Goal: Task Accomplishment & Management: Use online tool/utility

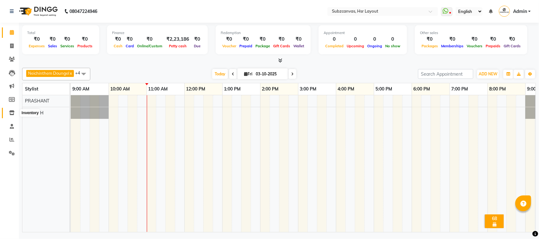
click at [10, 115] on icon at bounding box center [11, 112] width 5 height 5
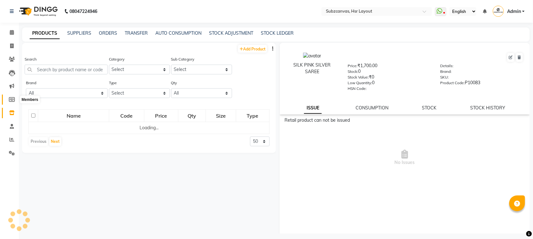
click at [10, 100] on icon at bounding box center [12, 99] width 6 height 5
select select
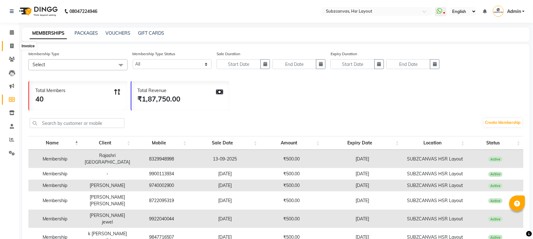
click at [11, 49] on span at bounding box center [11, 46] width 11 height 7
select select "service"
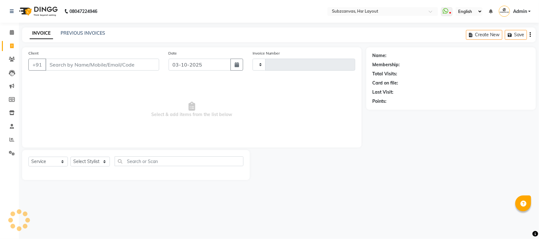
type input "0385"
select select "4894"
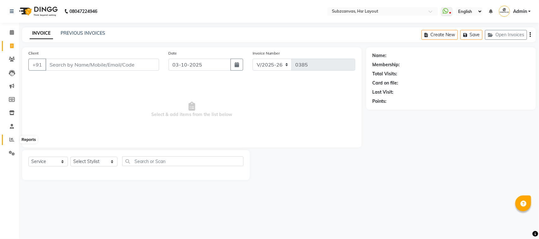
click at [13, 137] on icon at bounding box center [11, 139] width 5 height 5
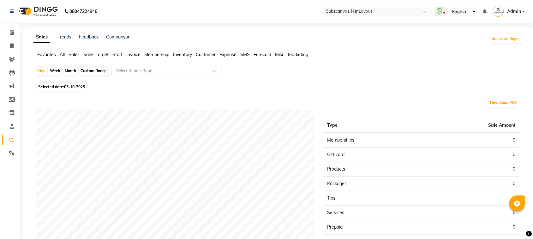
click at [102, 70] on div "Custom Range" at bounding box center [93, 71] width 29 height 9
select select "10"
select select "2025"
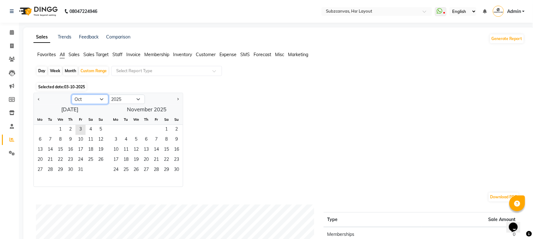
click at [102, 99] on select "Jan Feb Mar Apr May Jun [DATE] Aug Sep Oct Nov Dec" at bounding box center [90, 99] width 37 height 9
select select "9"
click at [72, 95] on select "Jan Feb Mar Apr May Jun [DATE] Aug Sep Oct Nov Dec" at bounding box center [90, 99] width 37 height 9
click at [39, 124] on div "Mo" at bounding box center [40, 120] width 10 height 10
click at [43, 129] on span "1" at bounding box center [40, 130] width 10 height 10
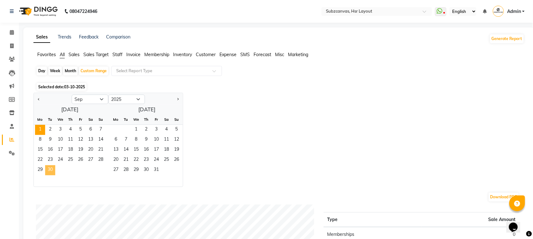
click at [54, 171] on span "30" at bounding box center [50, 170] width 10 height 10
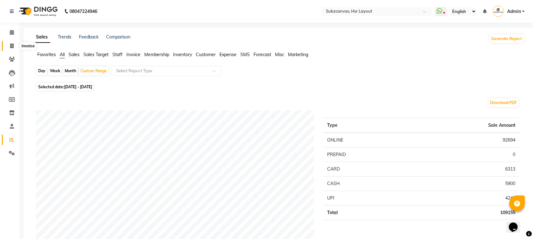
click at [13, 45] on icon at bounding box center [11, 46] width 3 height 5
select select "service"
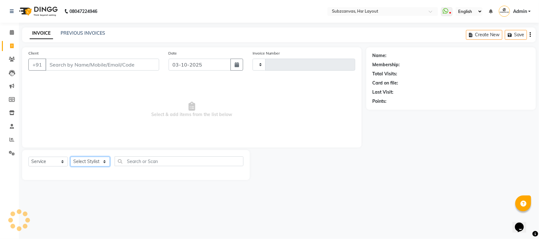
click at [104, 161] on select "Select Stylist" at bounding box center [89, 162] width 39 height 10
click at [94, 163] on select "Select Stylist" at bounding box center [89, 162] width 39 height 10
click at [105, 161] on select "Select Stylist" at bounding box center [89, 162] width 39 height 10
type input "0385"
select select "4894"
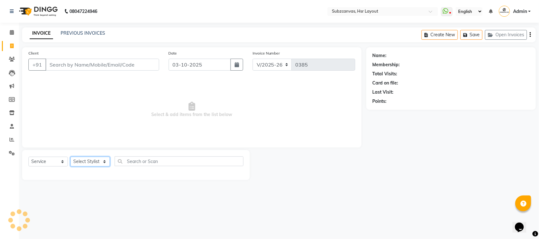
click at [88, 161] on select "Select Stylist" at bounding box center [89, 162] width 39 height 10
click at [106, 159] on select "Select Stylist" at bounding box center [89, 162] width 39 height 10
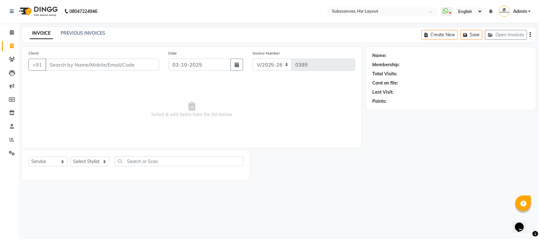
click at [284, 11] on nav "08047224946 Select Location × Subzcanvas, Hsr Layout WhatsApp Status ✕ Status: …" at bounding box center [269, 11] width 539 height 23
click at [103, 161] on select "Select Stylist [PERSON_NAME] [PERSON_NAME] [PERSON_NAME] [PERSON_NAME] [PERSON_…" at bounding box center [93, 162] width 47 height 10
select select "84913"
click at [70, 157] on select "Select Stylist [PERSON_NAME] [PERSON_NAME] [PERSON_NAME] [PERSON_NAME] [PERSON_…" at bounding box center [93, 162] width 47 height 10
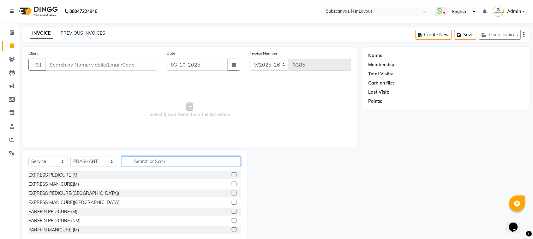
click at [124, 162] on input "text" at bounding box center [181, 162] width 119 height 10
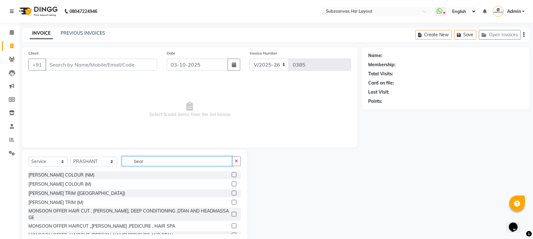
type input "bear"
click at [232, 193] on label at bounding box center [234, 193] width 5 height 5
click at [232, 193] on input "checkbox" at bounding box center [234, 194] width 4 height 4
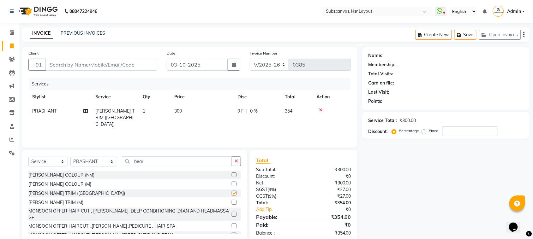
checkbox input "false"
click at [183, 111] on td "300" at bounding box center [201, 117] width 63 height 27
select select "84913"
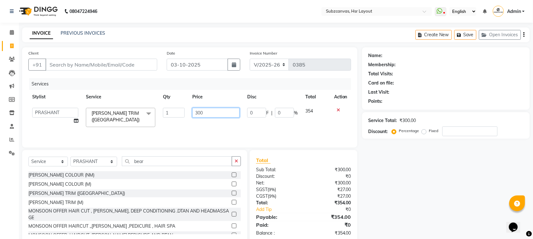
click at [208, 112] on input "300" at bounding box center [215, 113] width 47 height 10
type input "350"
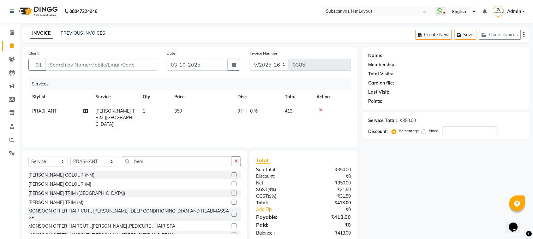
click at [204, 124] on div "Services Stylist Service Qty Price Disc Total Action [PERSON_NAME] TRIM ([GEOGR…" at bounding box center [189, 109] width 323 height 63
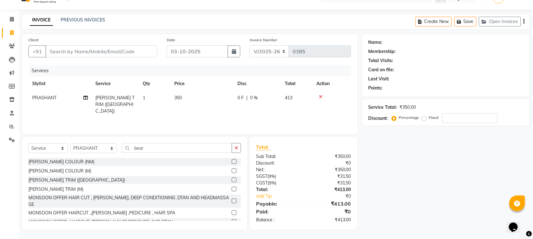
click at [185, 98] on td "350" at bounding box center [201, 104] width 63 height 27
select select "84913"
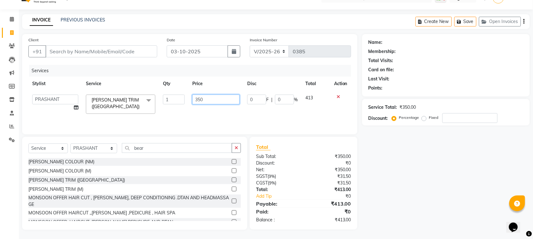
click at [209, 97] on input "350" at bounding box center [215, 100] width 47 height 10
type input "320"
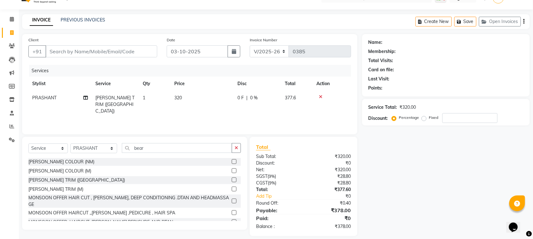
click at [268, 110] on div "Services Stylist Service Qty Price Disc Total Action [PERSON_NAME] TRIM ([GEOGR…" at bounding box center [189, 96] width 323 height 63
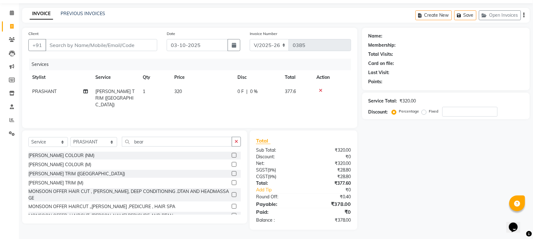
scroll to position [0, 0]
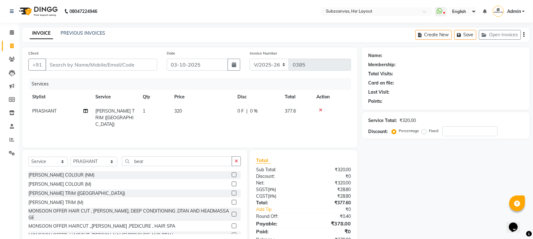
click at [181, 117] on td "320" at bounding box center [201, 117] width 63 height 27
select select "84913"
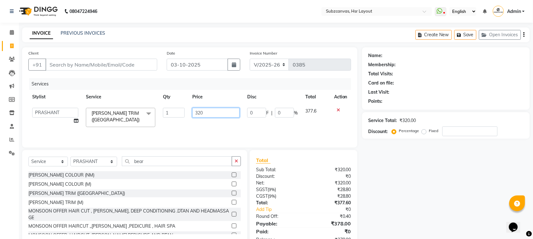
click at [209, 115] on input "320" at bounding box center [215, 113] width 47 height 10
type input "310"
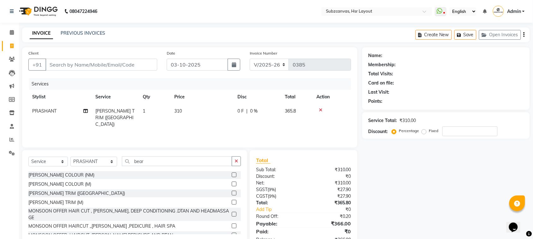
click at [221, 125] on div "Services Stylist Service Qty Price Disc Total Action [PERSON_NAME] TRIM ([GEOGR…" at bounding box center [189, 109] width 323 height 63
click at [188, 116] on td "310" at bounding box center [201, 117] width 63 height 27
select select "84913"
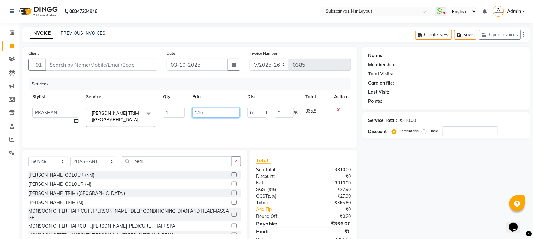
click at [216, 111] on input "310" at bounding box center [215, 113] width 47 height 10
type input "350"
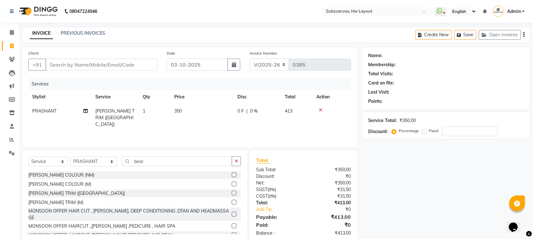
click at [220, 123] on div "Services Stylist Service Qty Price Disc Total Action [PERSON_NAME] TRIM ([GEOGR…" at bounding box center [189, 109] width 323 height 63
